Goal: Find specific page/section: Find specific page/section

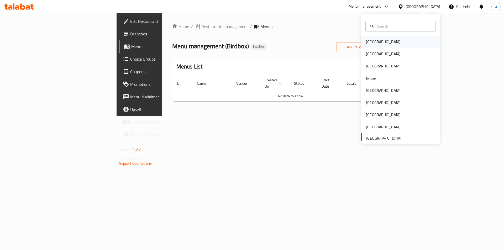
click at [374, 44] on div "[GEOGRAPHIC_DATA]" at bounding box center [383, 42] width 43 height 12
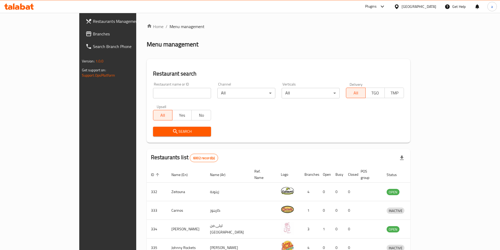
click at [93, 32] on span "Branches" at bounding box center [126, 34] width 66 height 6
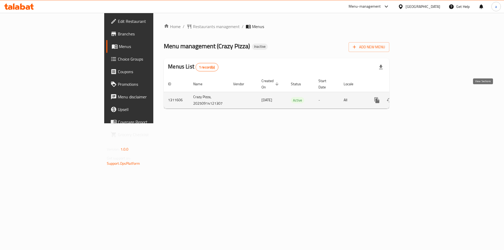
click at [418, 97] on icon "enhanced table" at bounding box center [414, 100] width 6 height 6
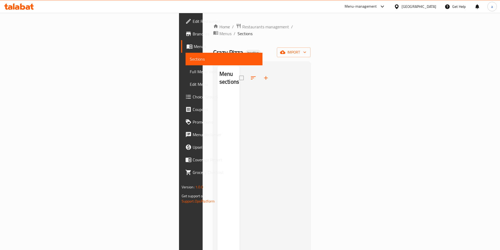
click at [193, 20] on span "Edit Restaurant" at bounding box center [226, 21] width 66 height 6
